Goal: Information Seeking & Learning: Learn about a topic

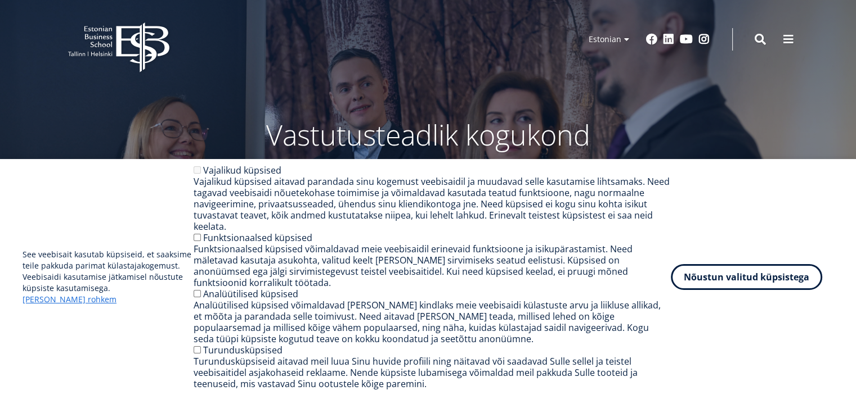
click at [34, 379] on div "See veebisait kasutab küpsiseid, et saaksime teile pakkuda parimat külastajakog…" at bounding box center [428, 277] width 811 height 225
click at [789, 34] on span at bounding box center [787, 38] width 11 height 11
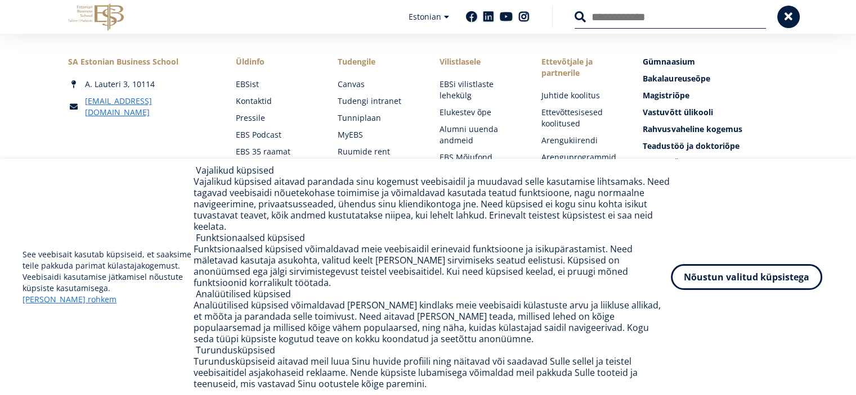
click at [283, 247] on link "Raamatukogu" at bounding box center [276, 247] width 79 height 11
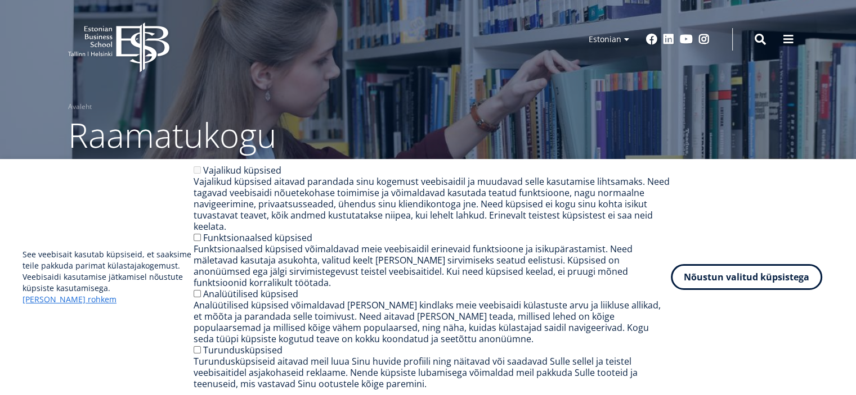
click at [244, 198] on li "Andmebaasid" at bounding box center [225, 196] width 62 height 11
click at [230, 197] on link "Andmebaasid" at bounding box center [219, 195] width 50 height 11
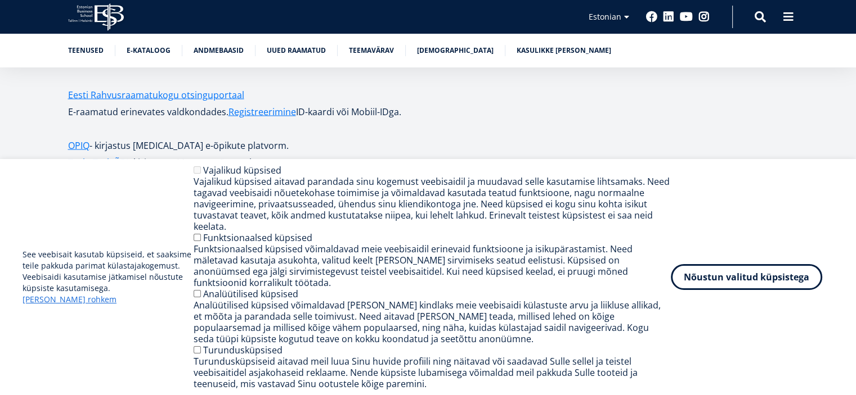
click at [155, 235] on strong "ProQuest One Business" at bounding box center [120, 241] width 105 height 12
